Goal: Transaction & Acquisition: Purchase product/service

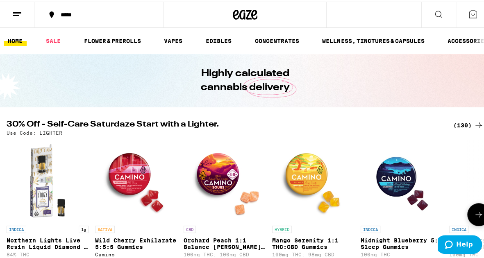
click at [476, 216] on icon at bounding box center [479, 213] width 10 height 10
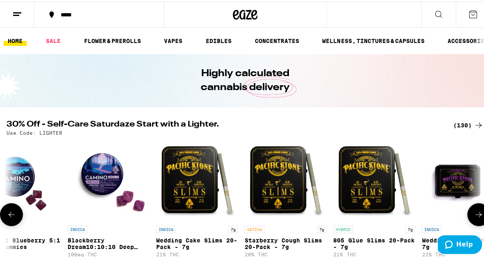
click at [476, 216] on icon at bounding box center [479, 213] width 10 height 10
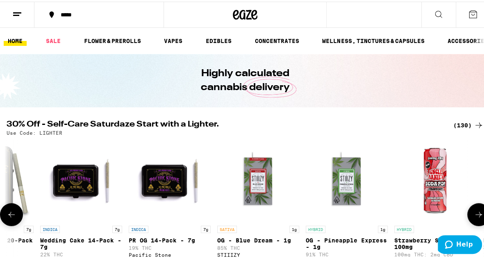
click at [476, 216] on icon at bounding box center [479, 213] width 10 height 10
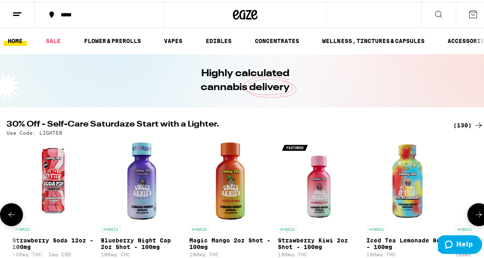
click at [476, 216] on icon at bounding box center [479, 213] width 10 height 10
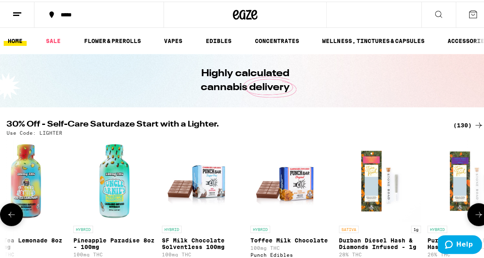
click at [476, 216] on icon at bounding box center [479, 213] width 10 height 10
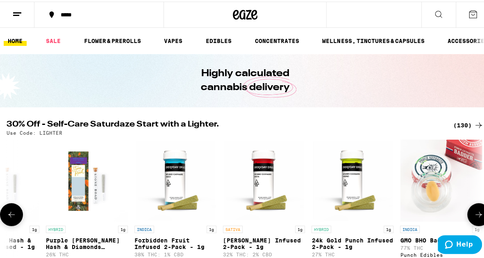
click at [476, 216] on icon at bounding box center [479, 213] width 10 height 10
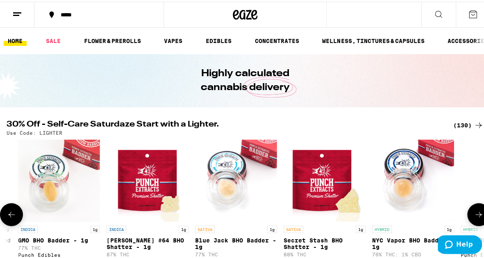
click at [476, 216] on icon at bounding box center [479, 213] width 10 height 10
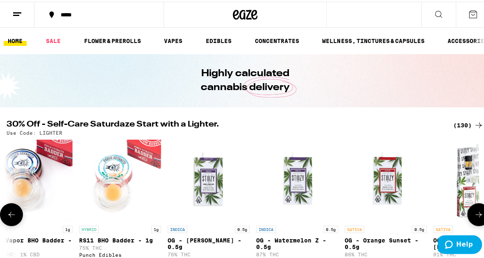
click at [474, 218] on icon at bounding box center [479, 213] width 10 height 10
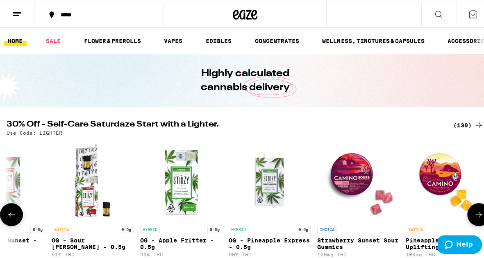
click at [474, 218] on icon at bounding box center [479, 213] width 10 height 10
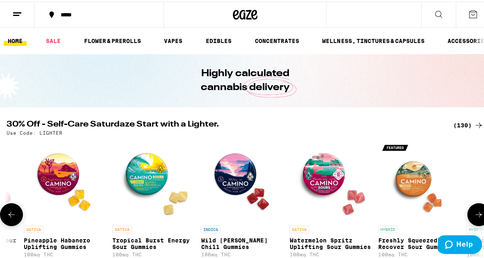
click at [474, 218] on icon at bounding box center [479, 213] width 10 height 10
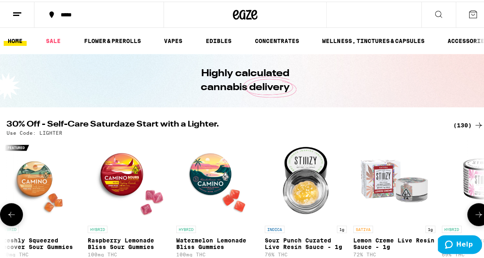
click at [474, 218] on icon at bounding box center [479, 213] width 10 height 10
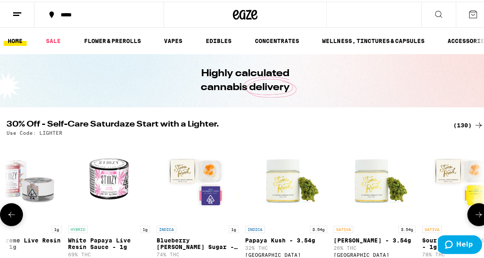
click at [474, 218] on icon at bounding box center [479, 213] width 10 height 10
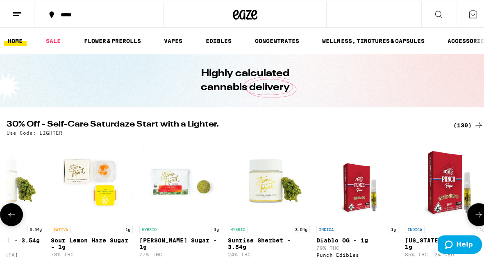
click at [474, 218] on icon at bounding box center [479, 213] width 10 height 10
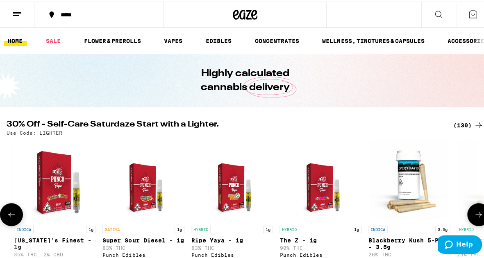
click at [474, 218] on icon at bounding box center [479, 213] width 10 height 10
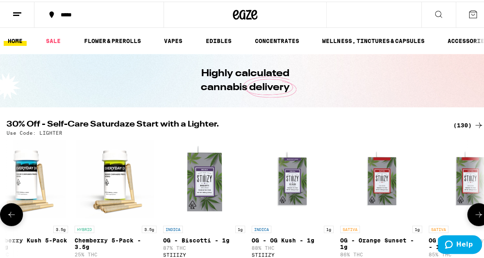
click at [474, 218] on icon at bounding box center [479, 213] width 10 height 10
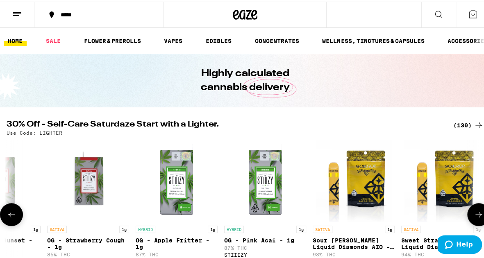
click at [474, 218] on icon at bounding box center [479, 213] width 10 height 10
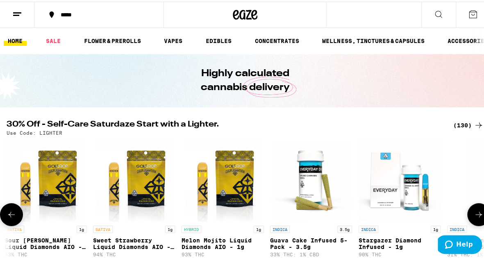
scroll to position [0, 6096]
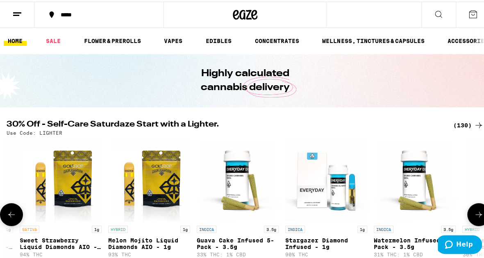
click at [474, 218] on icon at bounding box center [479, 213] width 10 height 10
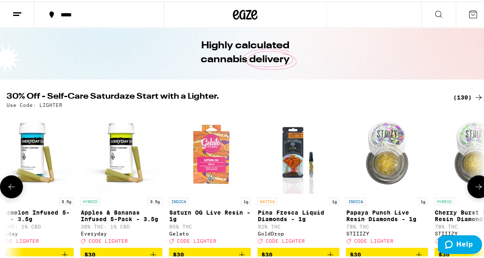
scroll to position [41, 0]
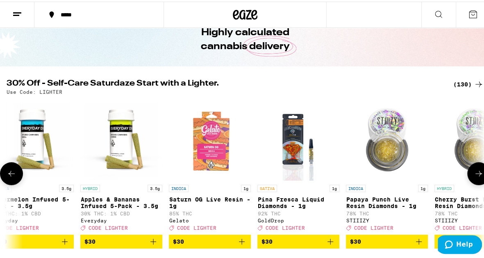
click at [222, 154] on img "Open page for Saturn OG Live Resin - 1g from Gelato" at bounding box center [210, 138] width 82 height 82
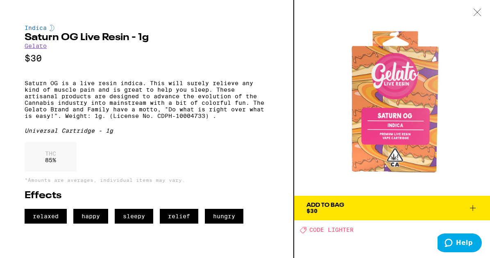
click at [476, 14] on icon at bounding box center [477, 12] width 8 height 7
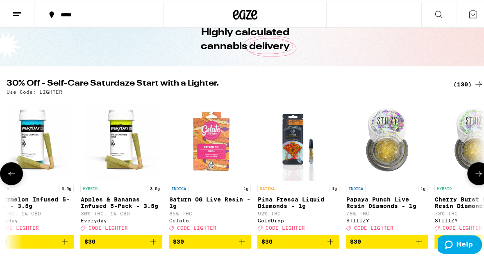
click at [475, 177] on icon at bounding box center [479, 172] width 10 height 10
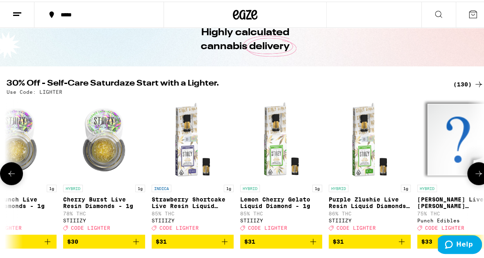
click at [475, 177] on icon at bounding box center [479, 172] width 10 height 10
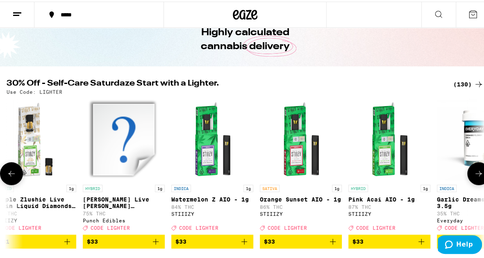
scroll to position [0, 7231]
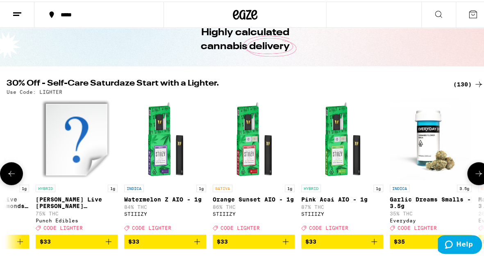
click at [475, 177] on icon at bounding box center [479, 172] width 10 height 10
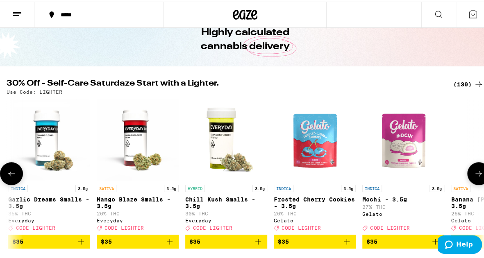
click at [474, 177] on icon at bounding box center [479, 172] width 10 height 10
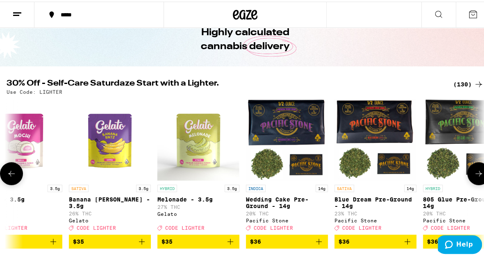
click at [474, 177] on icon at bounding box center [479, 172] width 10 height 10
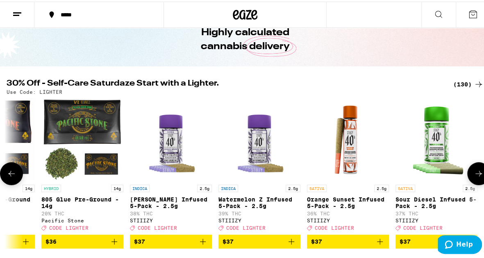
click at [474, 177] on icon at bounding box center [479, 172] width 10 height 10
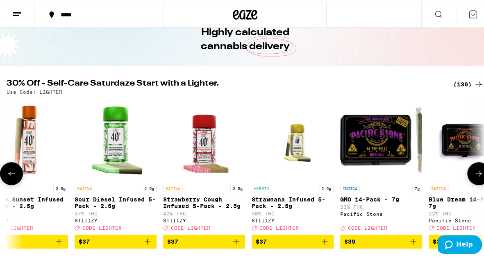
scroll to position [0, 8758]
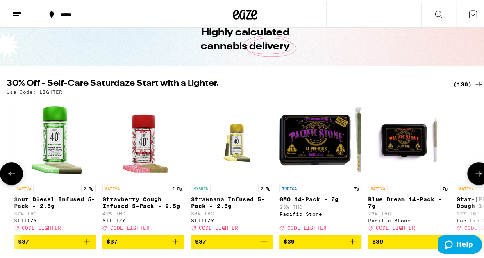
click at [474, 177] on icon at bounding box center [479, 172] width 10 height 10
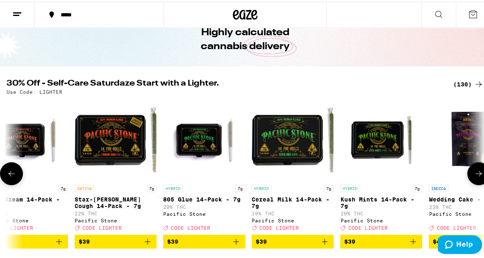
click at [474, 177] on icon at bounding box center [479, 172] width 10 height 10
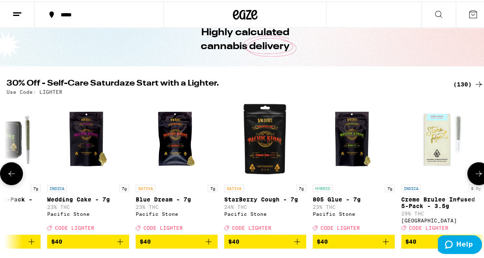
click at [474, 177] on icon at bounding box center [479, 172] width 10 height 10
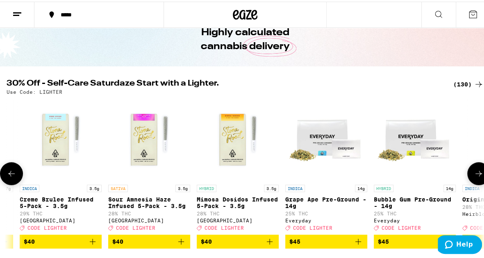
click at [474, 177] on icon at bounding box center [479, 172] width 10 height 10
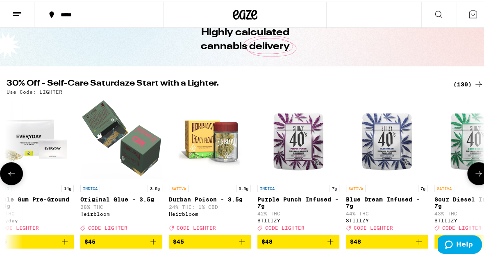
click at [474, 177] on icon at bounding box center [479, 172] width 10 height 10
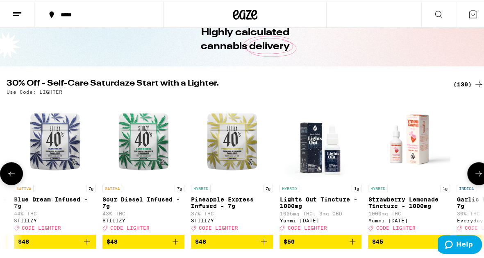
scroll to position [0, 10667]
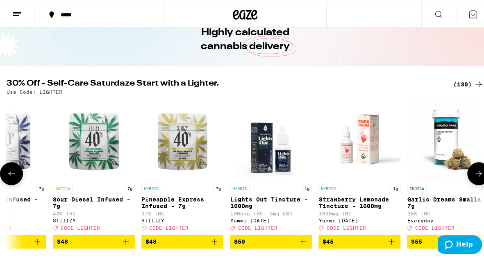
click at [474, 177] on icon at bounding box center [479, 172] width 10 height 10
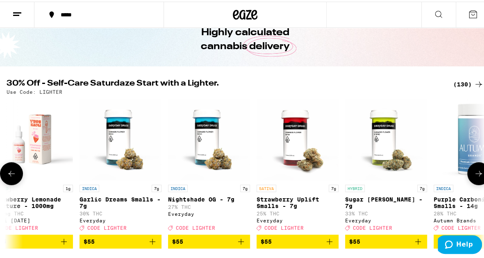
scroll to position [0, 11039]
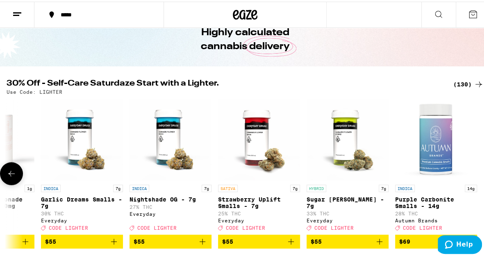
click at [11, 175] on icon at bounding box center [11, 172] width 7 height 6
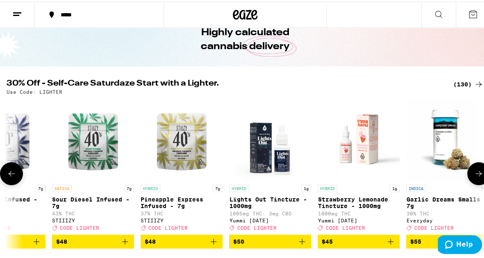
click at [11, 175] on icon at bounding box center [11, 172] width 7 height 6
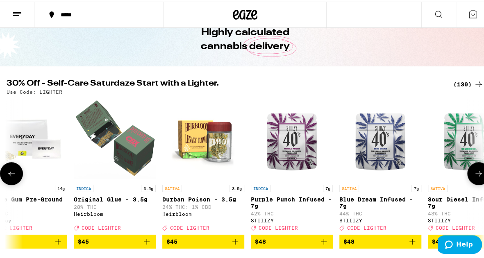
click at [11, 175] on icon at bounding box center [11, 172] width 7 height 6
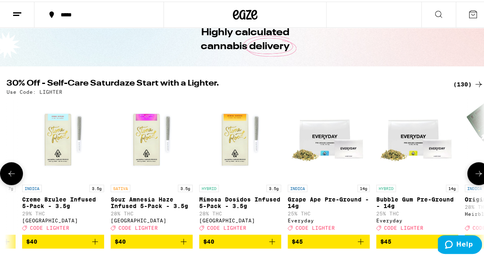
click at [11, 175] on icon at bounding box center [11, 172] width 7 height 6
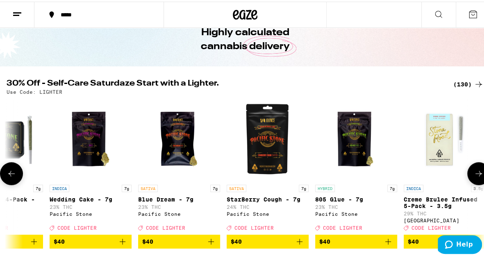
click at [11, 175] on icon at bounding box center [11, 172] width 7 height 6
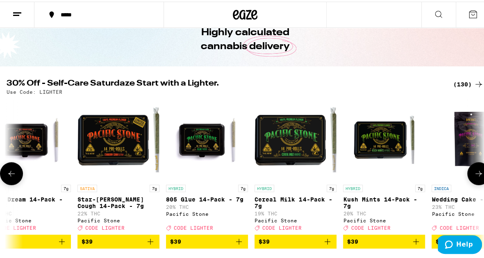
click at [11, 175] on icon at bounding box center [11, 172] width 7 height 6
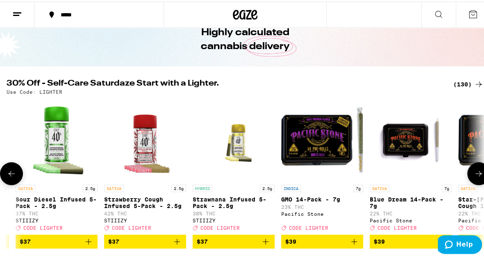
click at [11, 175] on icon at bounding box center [11, 172] width 7 height 6
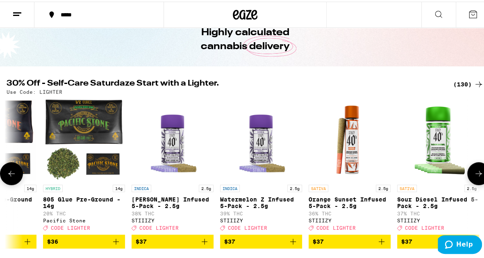
click at [11, 175] on icon at bounding box center [11, 172] width 7 height 6
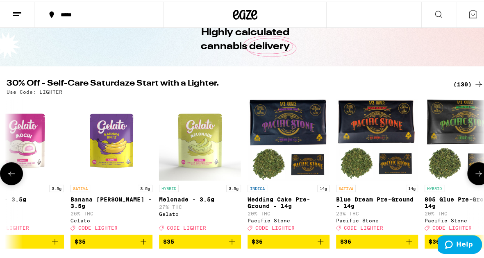
click at [11, 175] on icon at bounding box center [11, 172] width 7 height 6
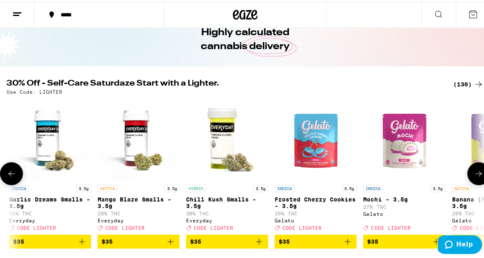
click at [11, 175] on icon at bounding box center [11, 172] width 7 height 6
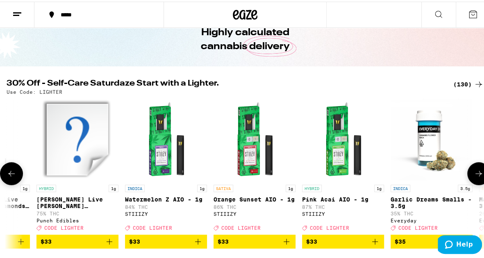
click at [11, 175] on icon at bounding box center [11, 172] width 7 height 6
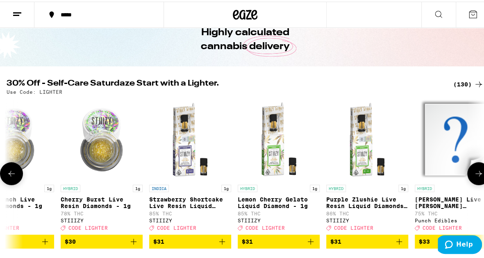
scroll to position [0, 6848]
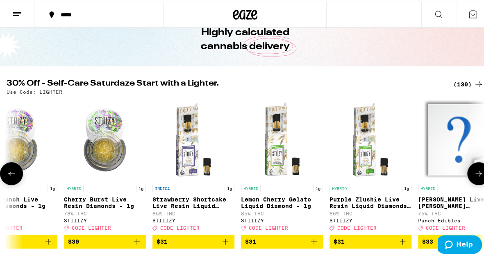
click at [11, 175] on icon at bounding box center [11, 172] width 7 height 6
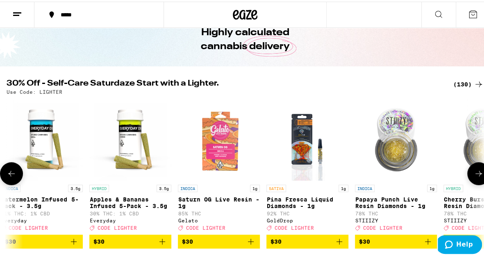
click at [11, 175] on icon at bounding box center [11, 172] width 7 height 6
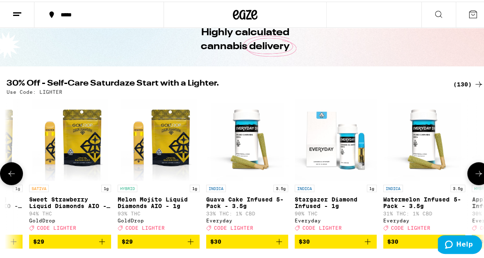
click at [11, 175] on icon at bounding box center [11, 172] width 7 height 6
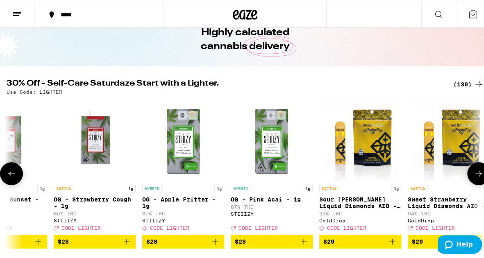
scroll to position [0, 5705]
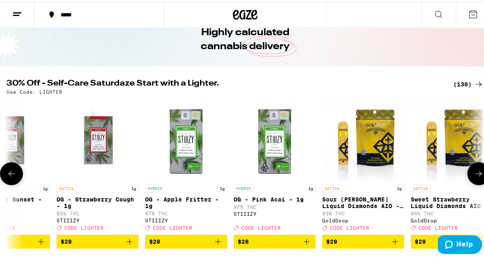
click at [11, 175] on icon at bounding box center [11, 172] width 7 height 6
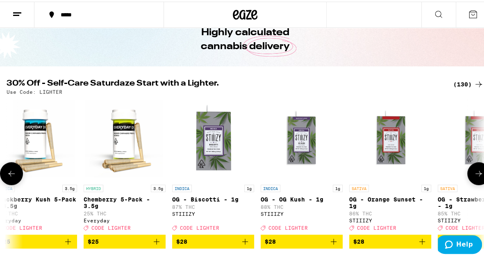
click at [11, 175] on icon at bounding box center [11, 172] width 7 height 6
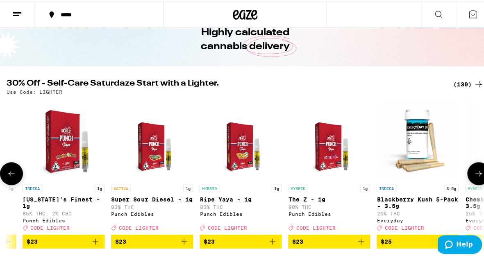
click at [11, 175] on icon at bounding box center [11, 172] width 7 height 6
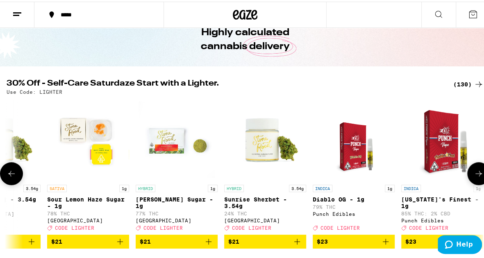
scroll to position [0, 4560]
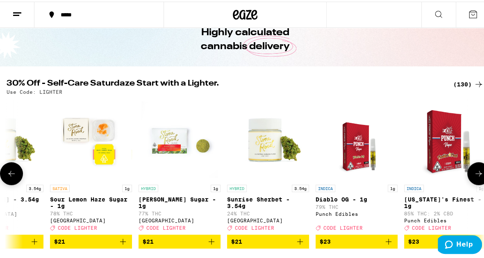
click at [11, 175] on icon at bounding box center [11, 172] width 7 height 6
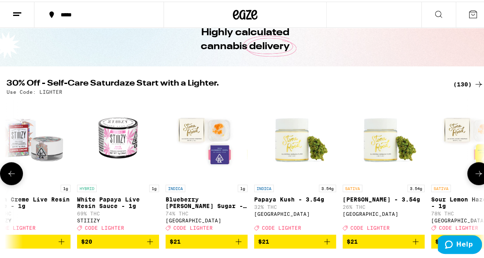
click at [11, 175] on icon at bounding box center [11, 172] width 7 height 6
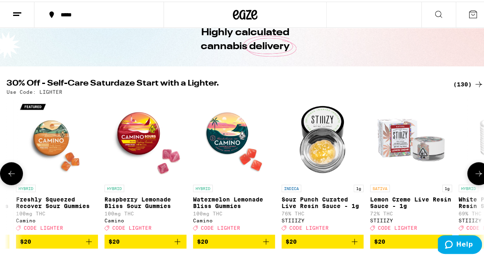
click at [11, 175] on icon at bounding box center [11, 172] width 7 height 6
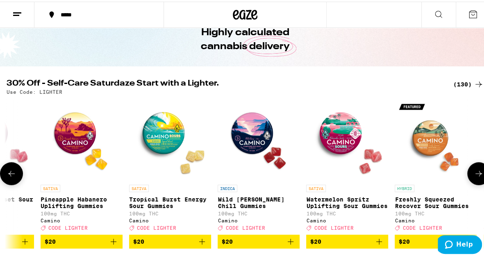
click at [11, 175] on icon at bounding box center [11, 172] width 7 height 6
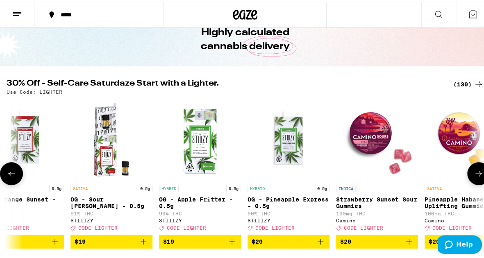
click at [11, 175] on icon at bounding box center [11, 172] width 7 height 6
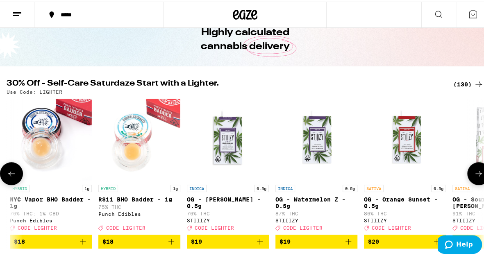
click at [11, 174] on icon at bounding box center [12, 172] width 10 height 10
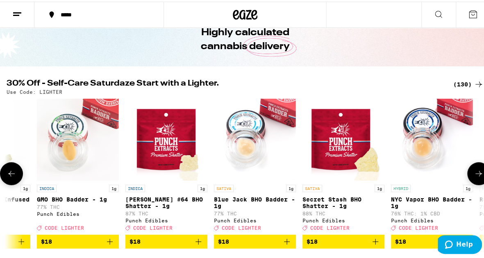
click at [13, 173] on icon at bounding box center [12, 172] width 10 height 10
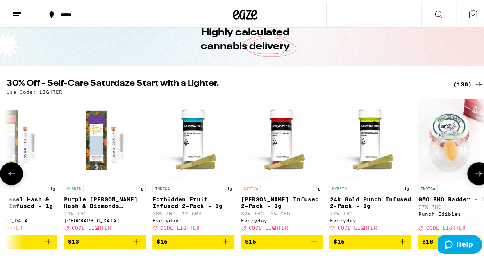
click at [13, 173] on icon at bounding box center [12, 172] width 10 height 10
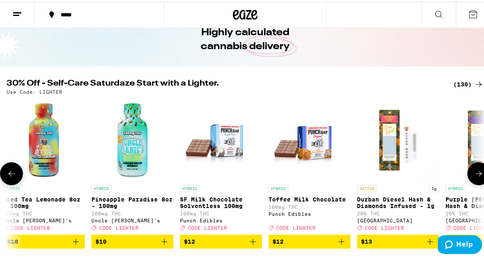
click at [13, 173] on icon at bounding box center [12, 172] width 10 height 10
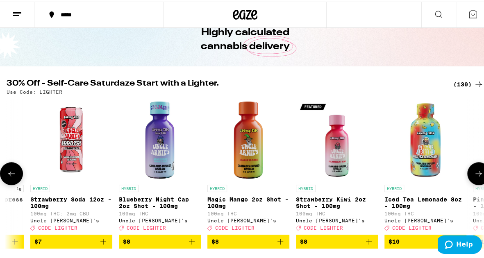
click at [13, 173] on icon at bounding box center [12, 172] width 10 height 10
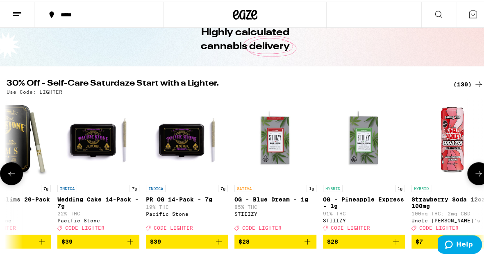
click at [13, 173] on icon at bounding box center [12, 172] width 10 height 10
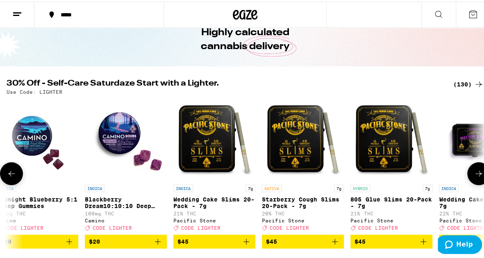
click at [13, 173] on icon at bounding box center [12, 172] width 10 height 10
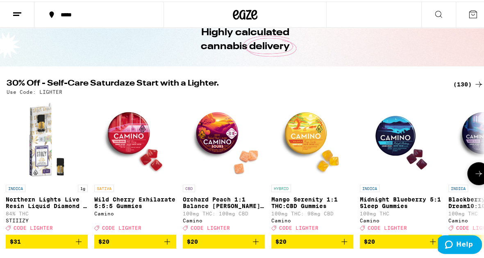
scroll to position [0, 0]
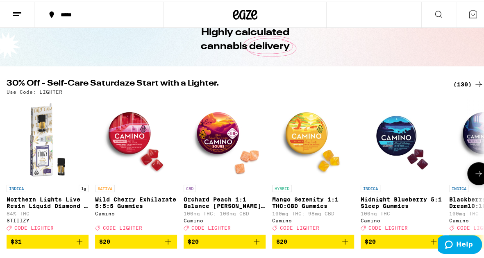
click at [13, 173] on div at bounding box center [11, 172] width 23 height 23
